Goal: Information Seeking & Learning: Learn about a topic

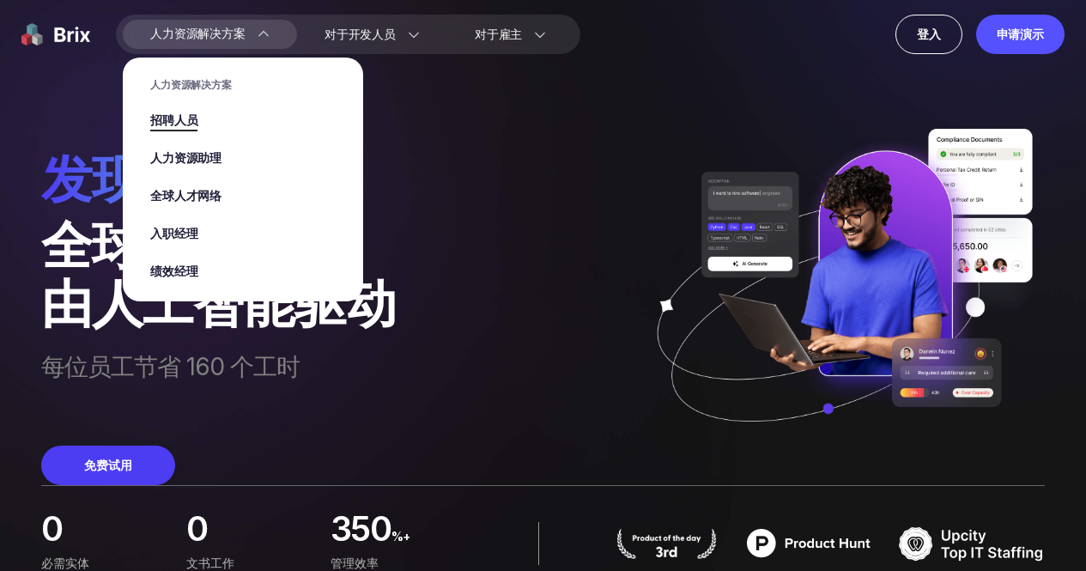
click at [186, 127] on font "招聘人员" at bounding box center [173, 121] width 47 height 18
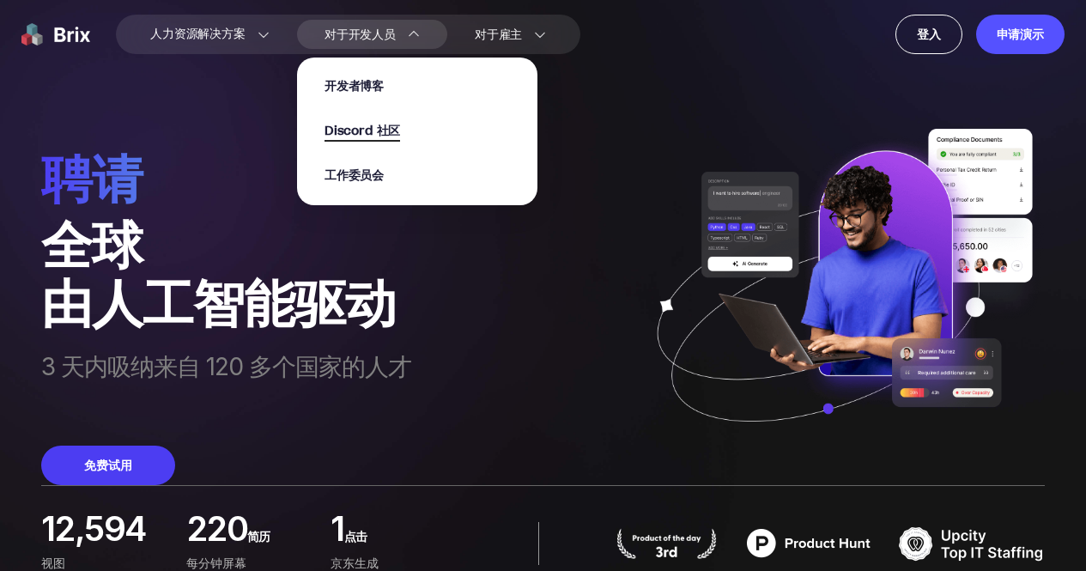
click at [367, 130] on font "Discord 社区" at bounding box center [363, 131] width 76 height 18
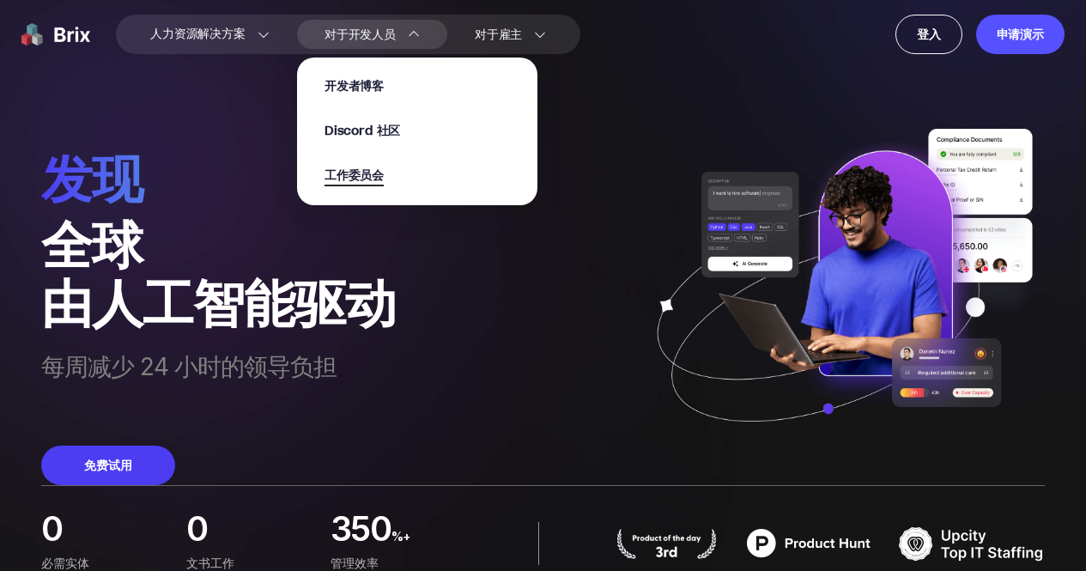
click at [363, 181] on font "工作委员会" at bounding box center [354, 176] width 59 height 18
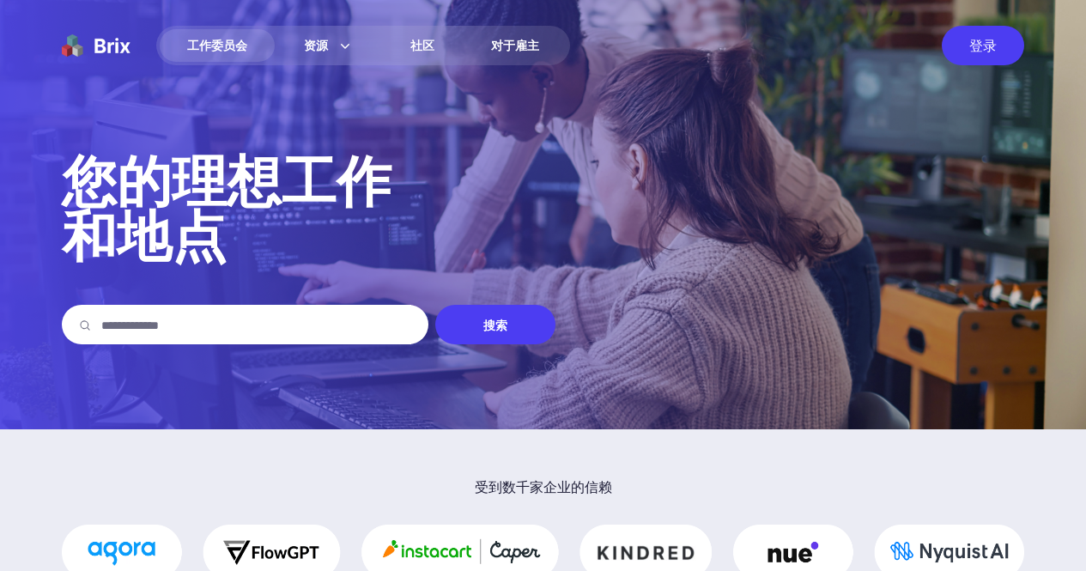
click at [359, 218] on p "您的理想工作 和地点" at bounding box center [543, 209] width 963 height 110
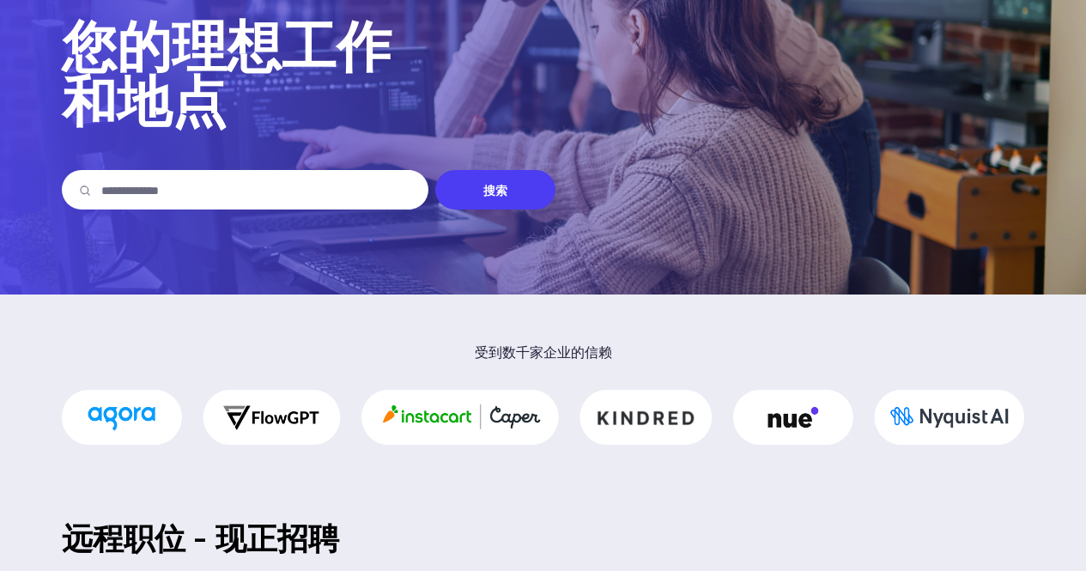
scroll to position [143, 0]
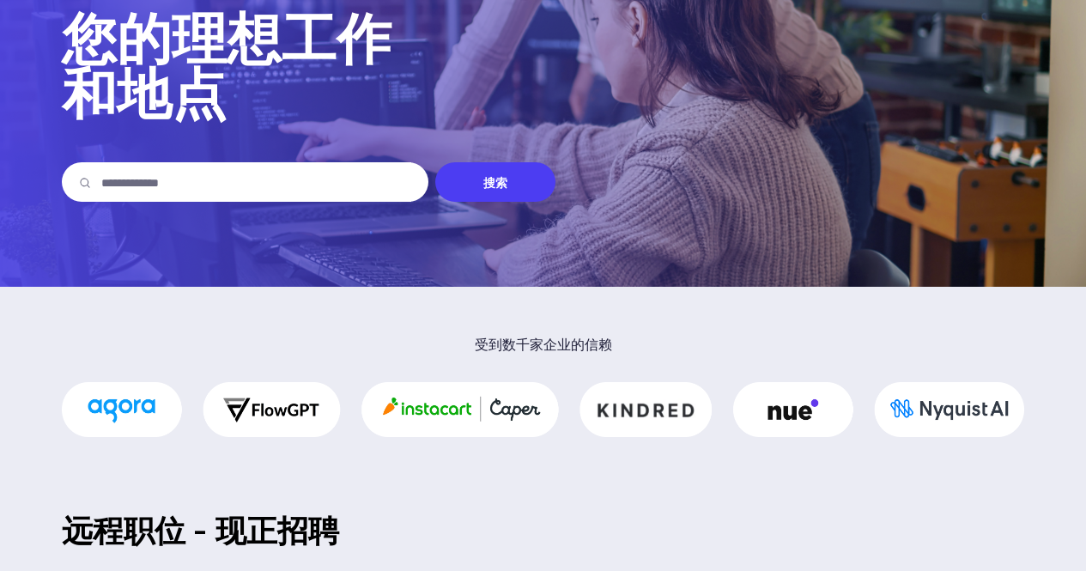
click at [294, 194] on input "text" at bounding box center [256, 182] width 310 height 40
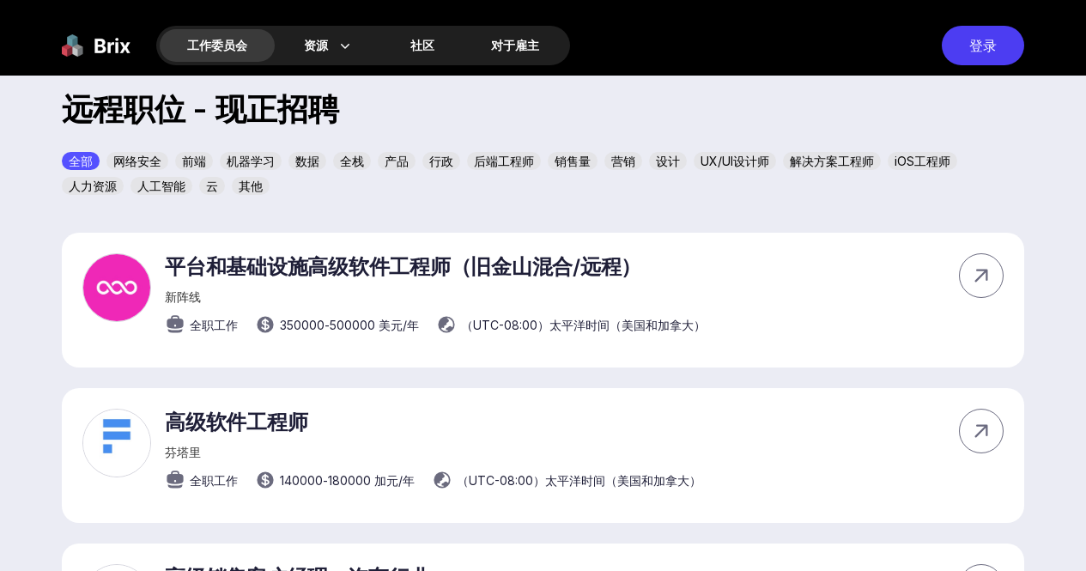
scroll to position [572, 0]
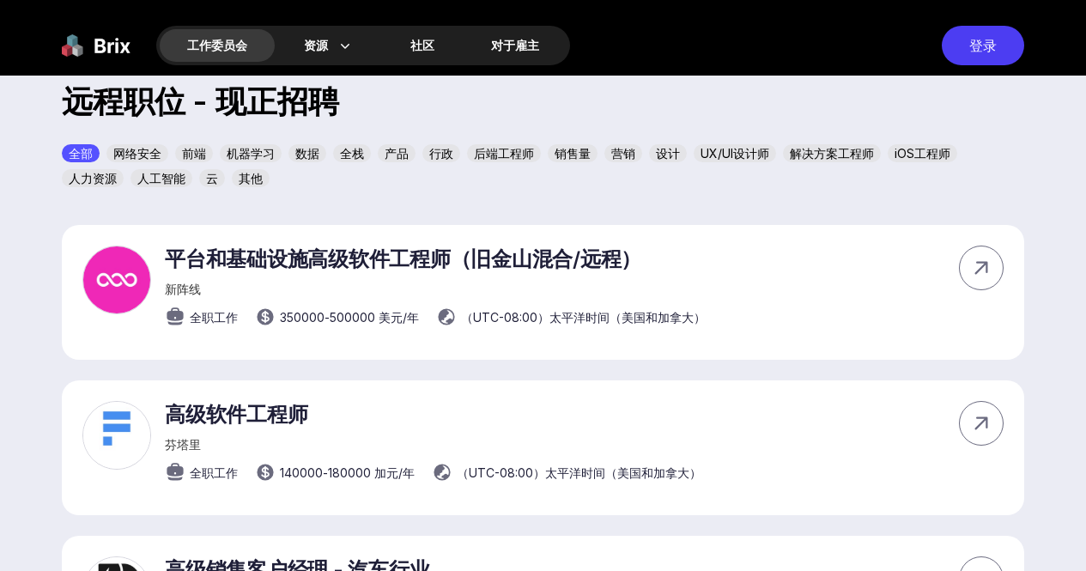
click at [152, 174] on font "人工智能" at bounding box center [161, 178] width 48 height 15
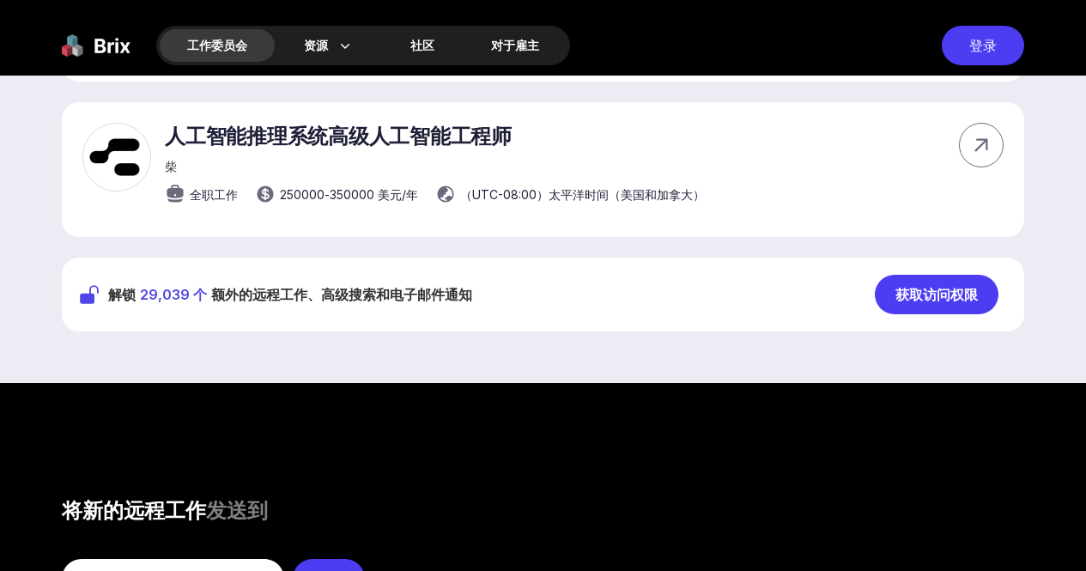
scroll to position [859, 0]
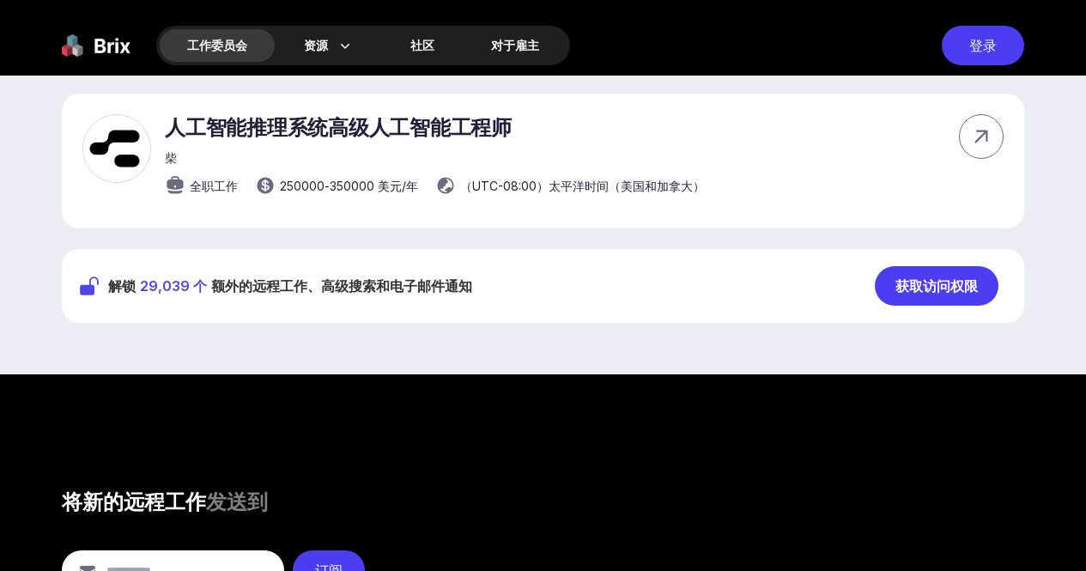
click at [918, 293] on font "获取访问权限" at bounding box center [937, 285] width 82 height 17
click at [917, 294] on font "获取访问权限" at bounding box center [937, 285] width 82 height 17
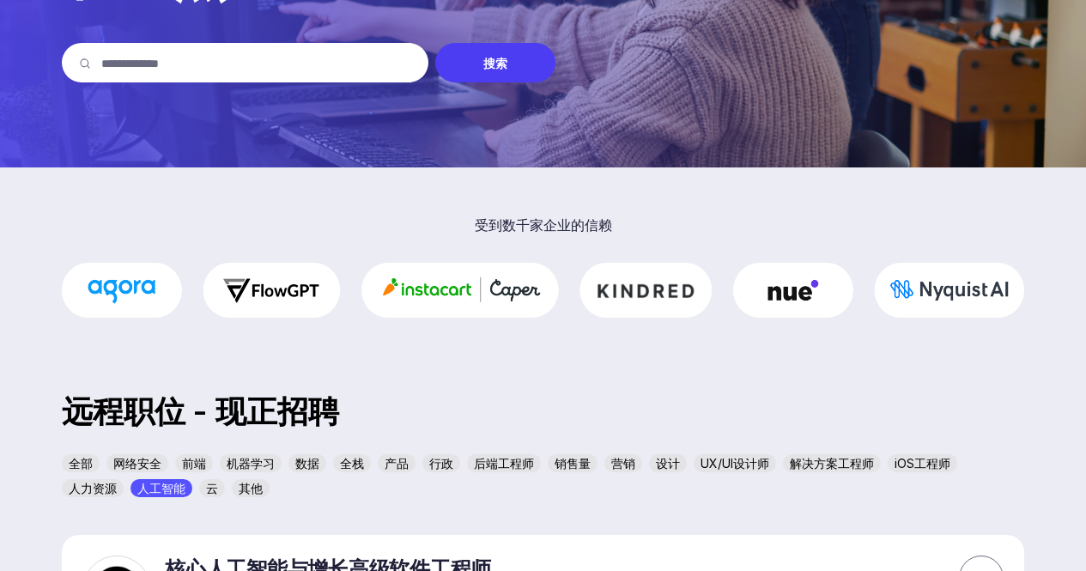
scroll to position [0, 0]
